Goal: Navigation & Orientation: Find specific page/section

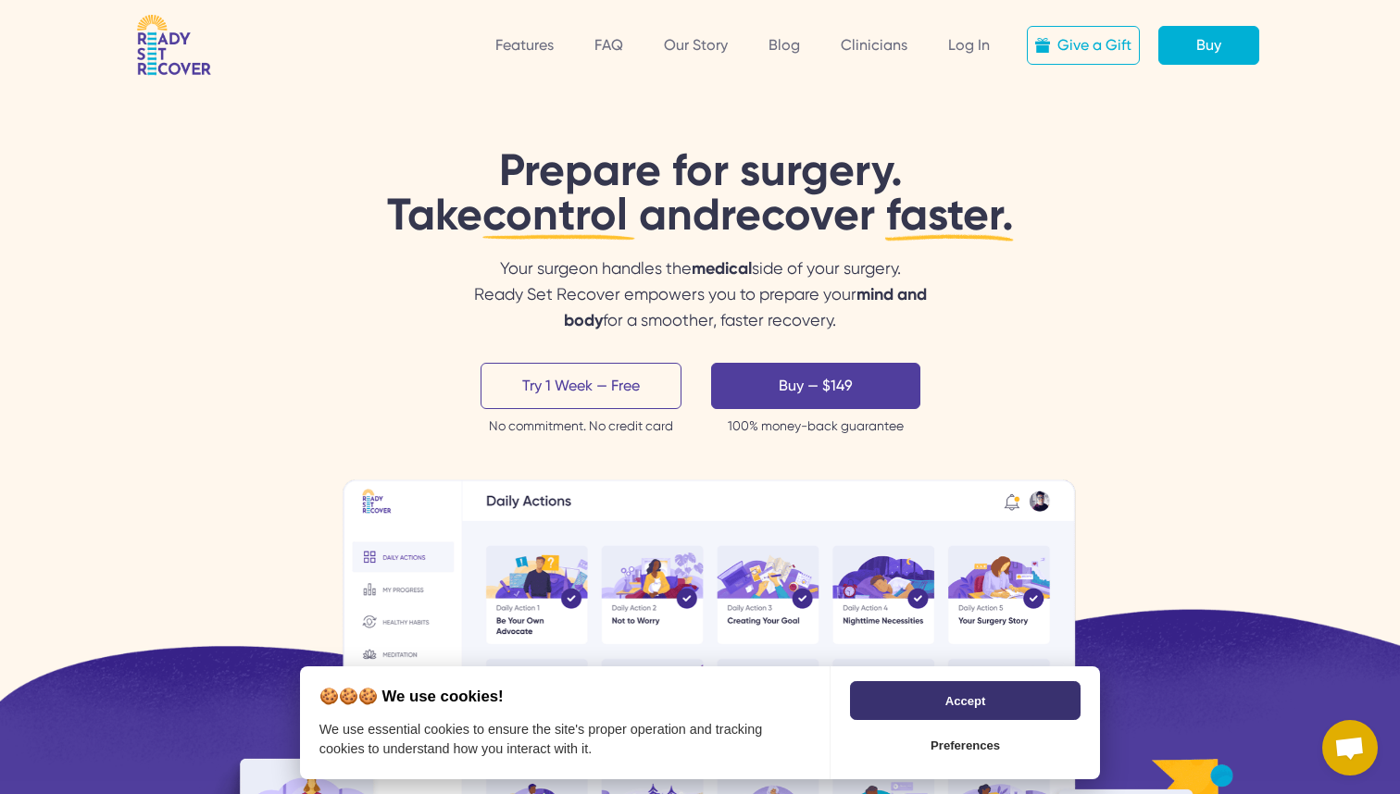
click at [901, 711] on button "Accept" at bounding box center [965, 700] width 230 height 39
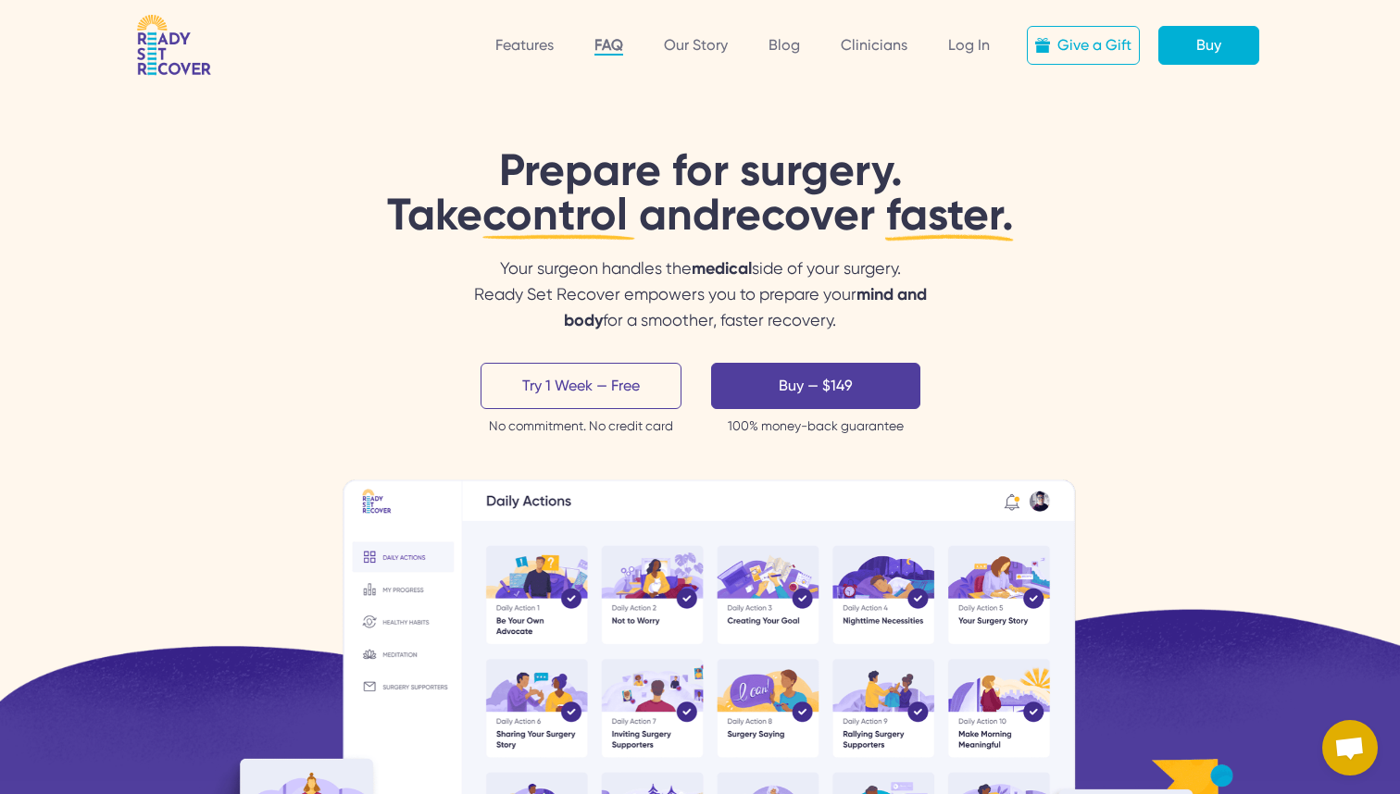
click at [614, 47] on link "FAQ" at bounding box center [608, 45] width 29 height 19
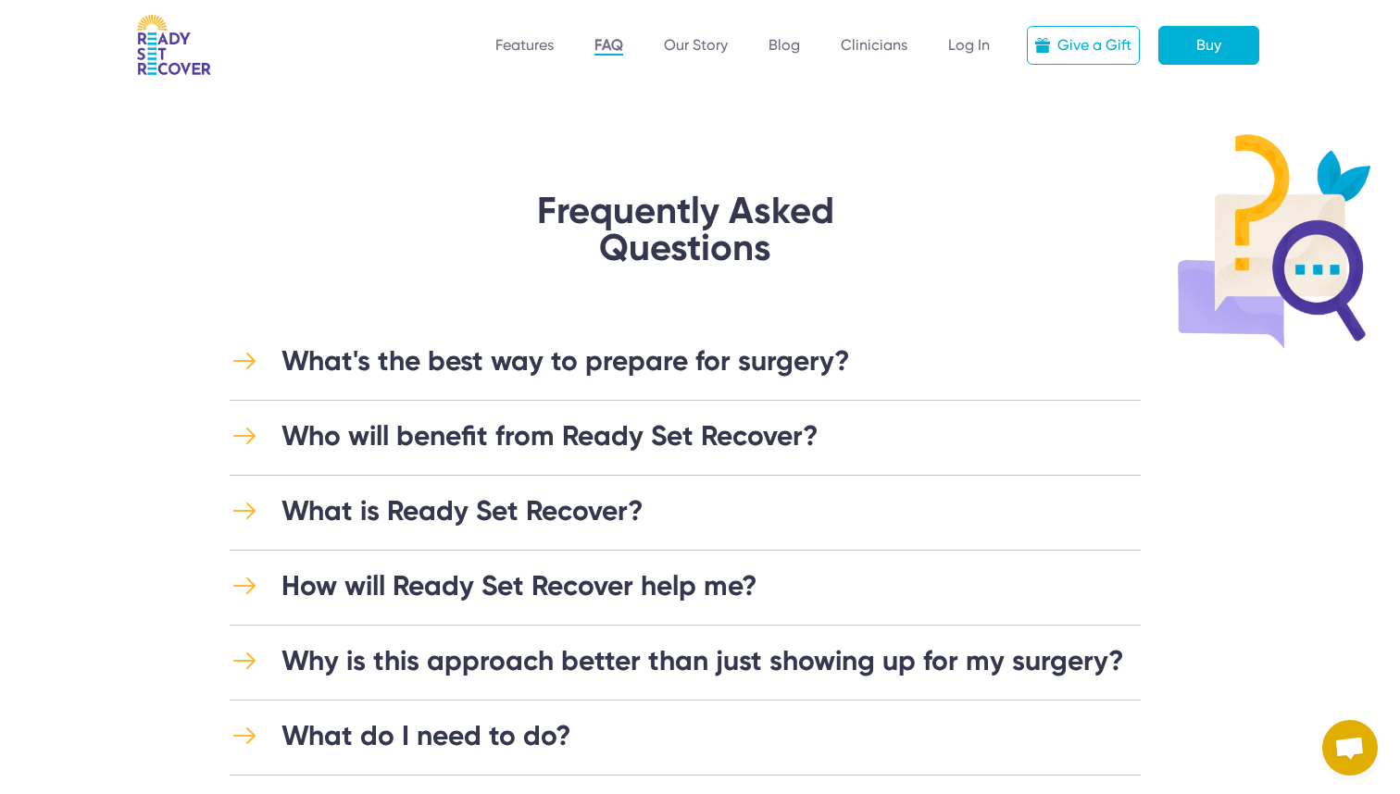
click at [163, 44] on img at bounding box center [174, 45] width 74 height 61
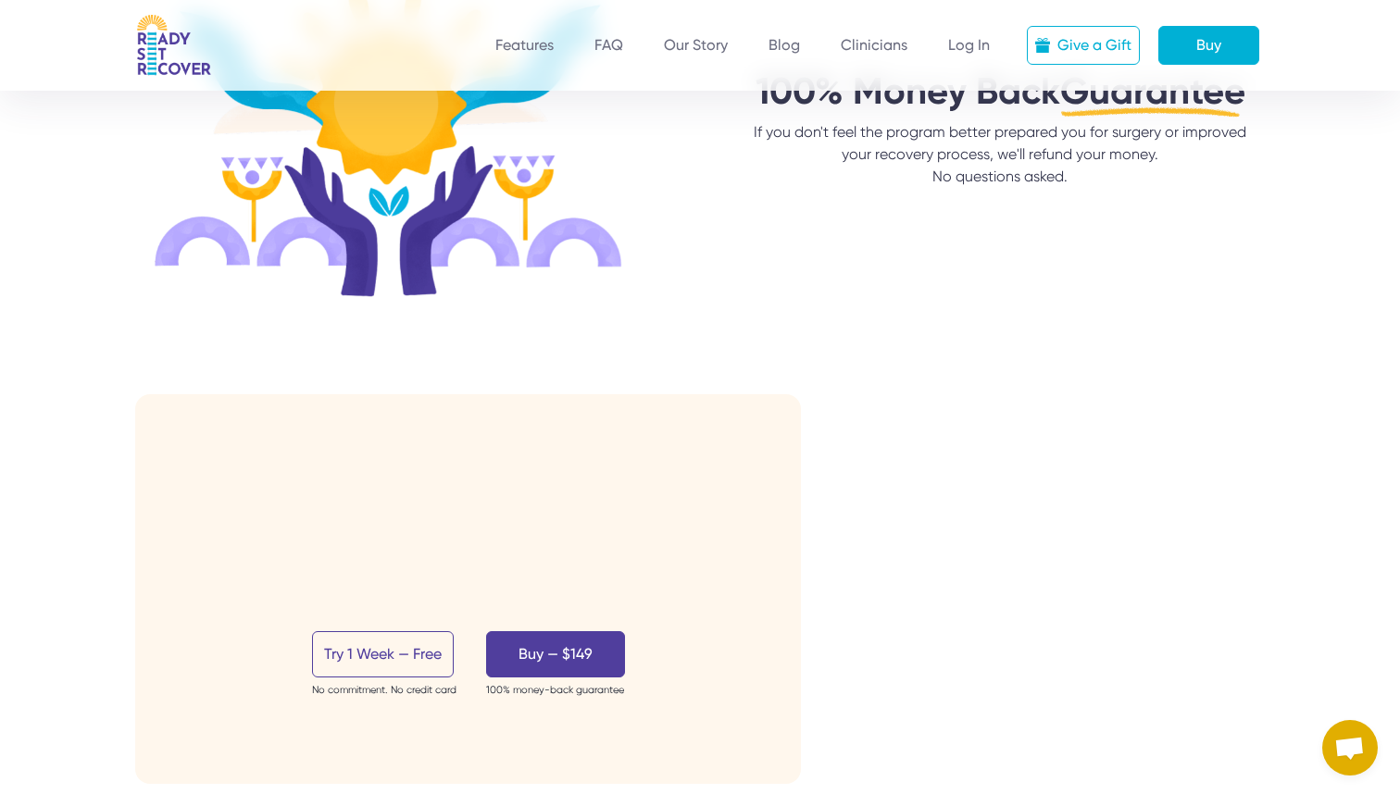
scroll to position [6024, 0]
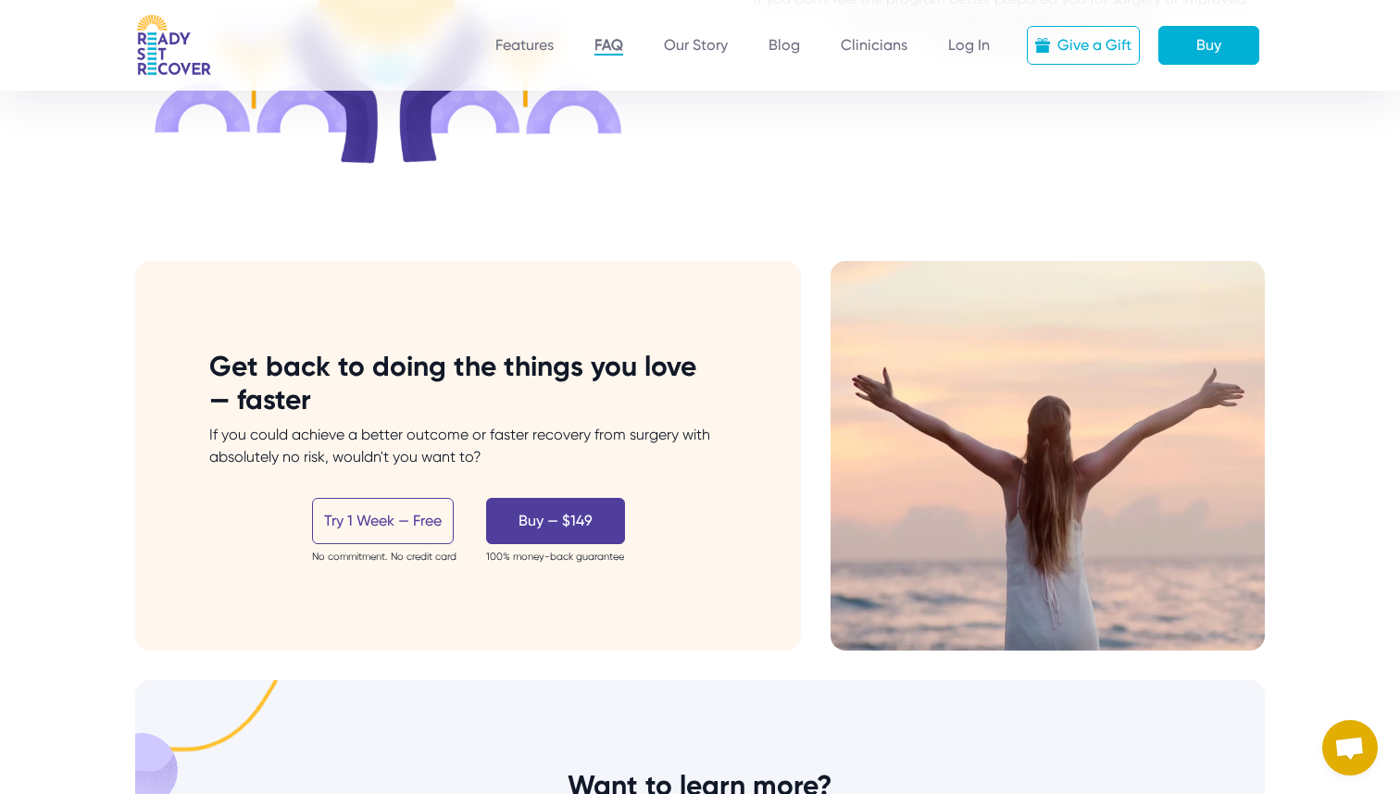
click at [610, 52] on link "FAQ" at bounding box center [608, 45] width 29 height 19
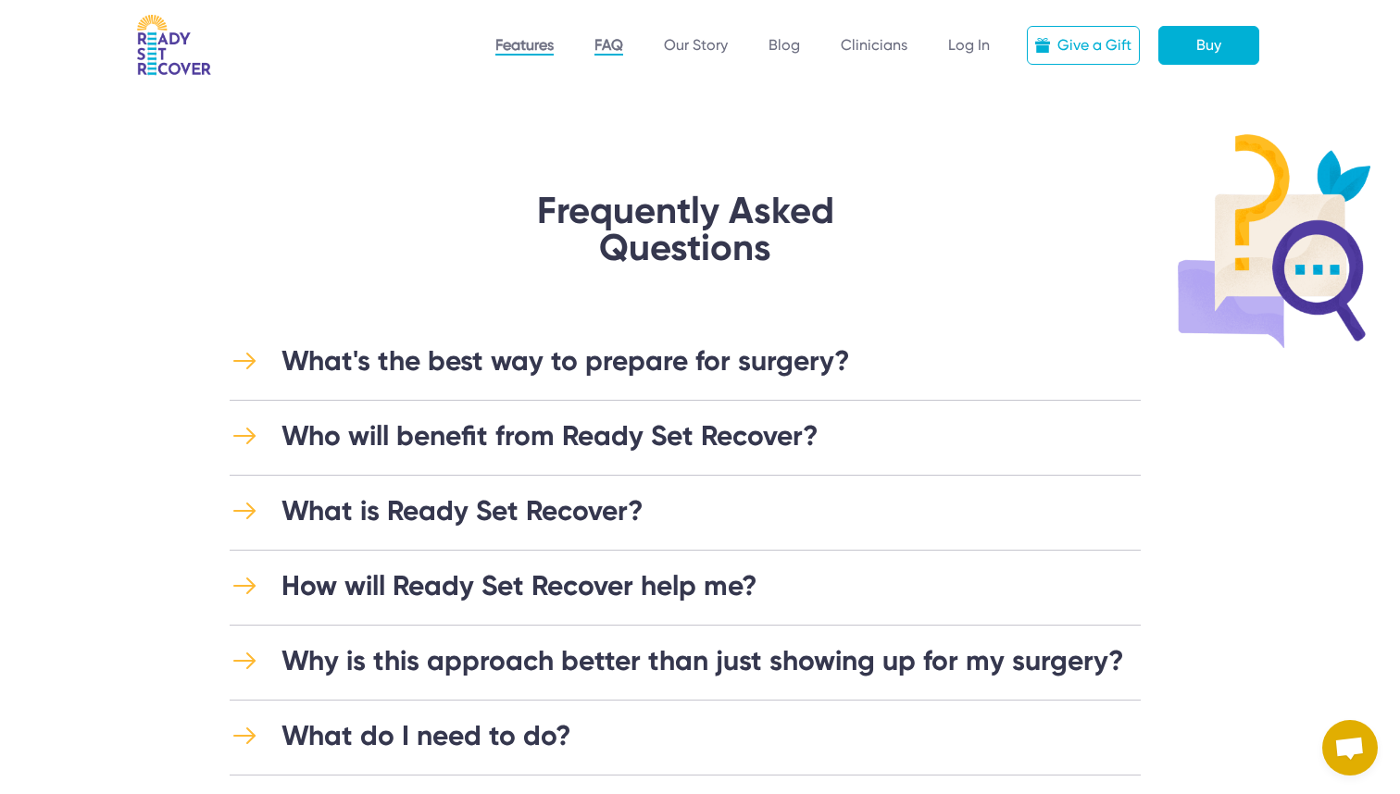
click at [536, 53] on link "Features" at bounding box center [524, 45] width 58 height 19
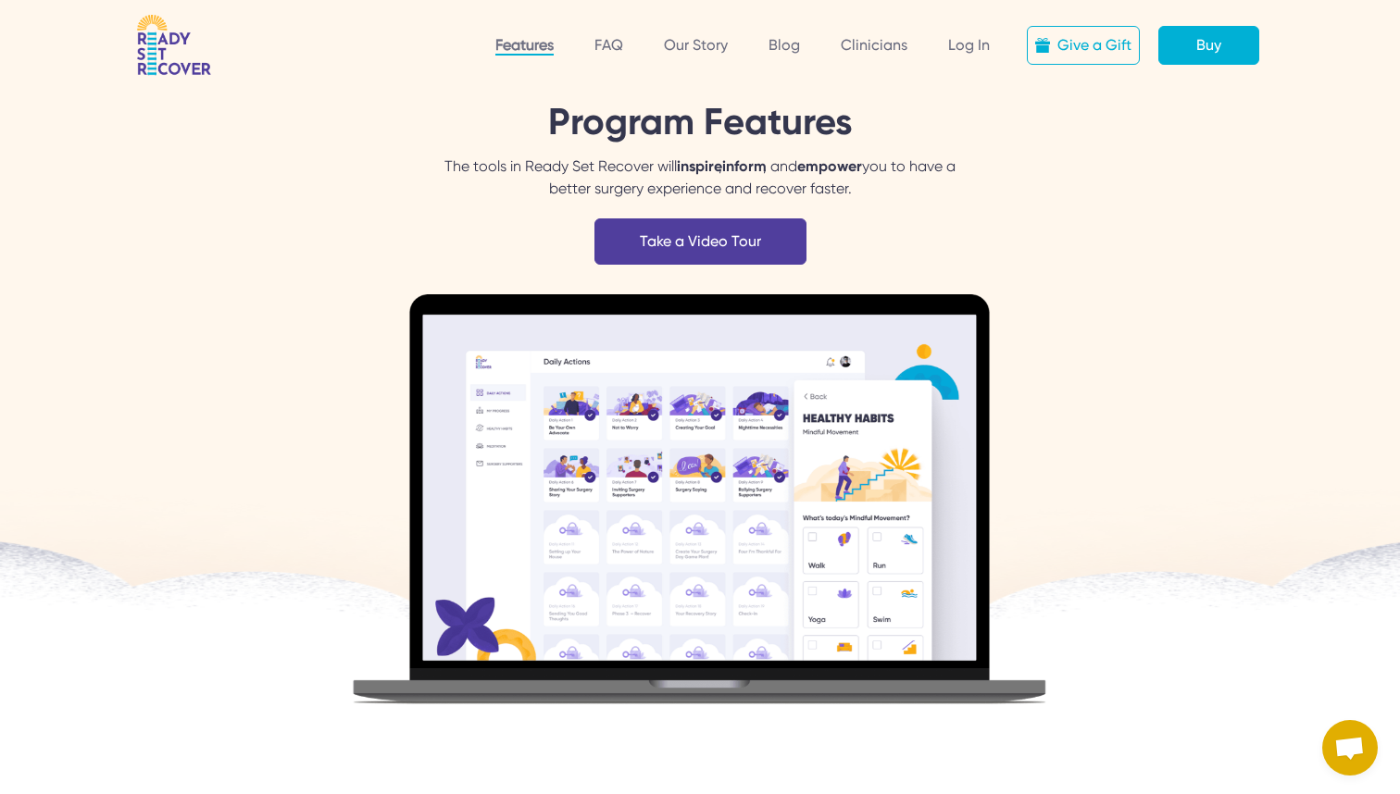
click at [191, 68] on img at bounding box center [174, 45] width 74 height 61
